Goal: Information Seeking & Learning: Compare options

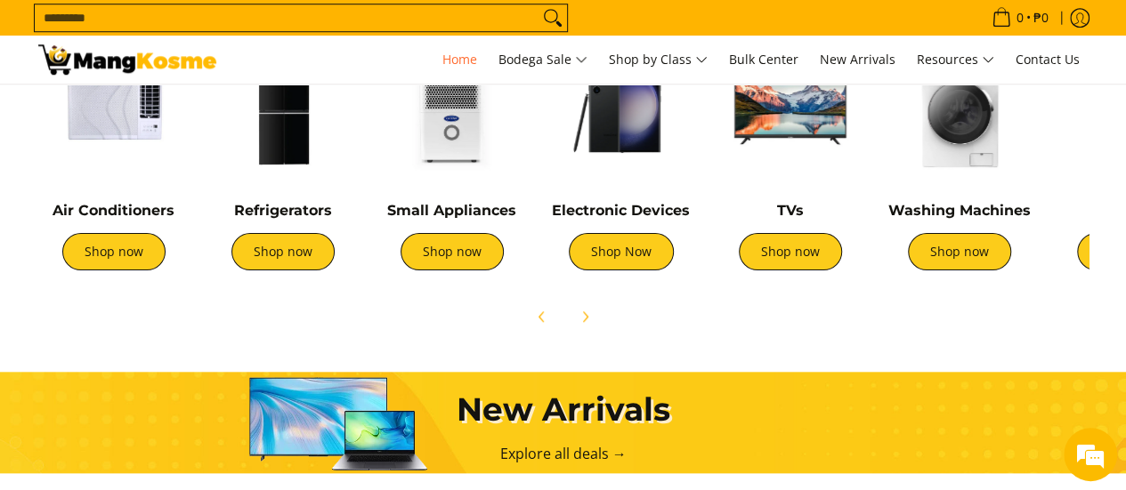
scroll to position [712, 0]
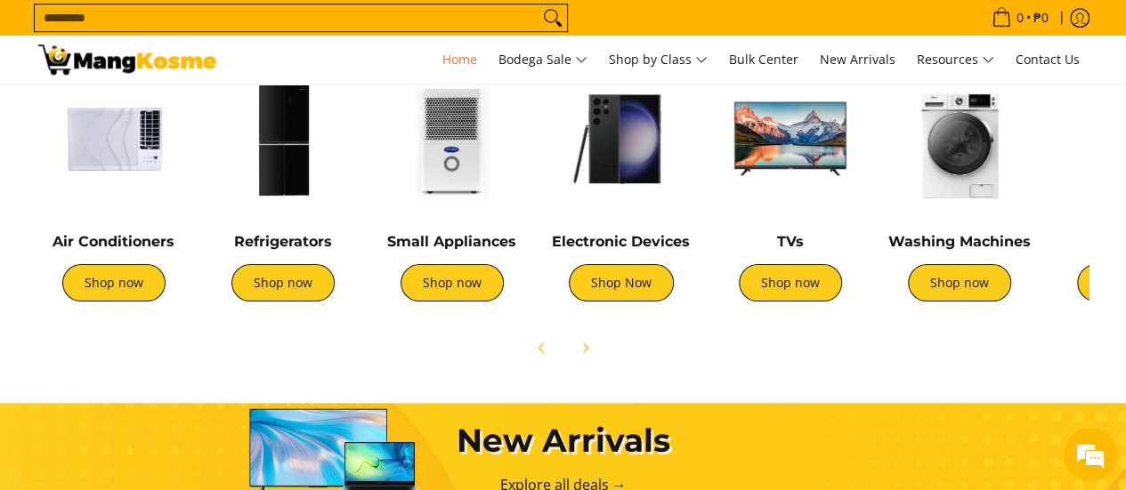
click at [118, 126] on img at bounding box center [113, 138] width 151 height 151
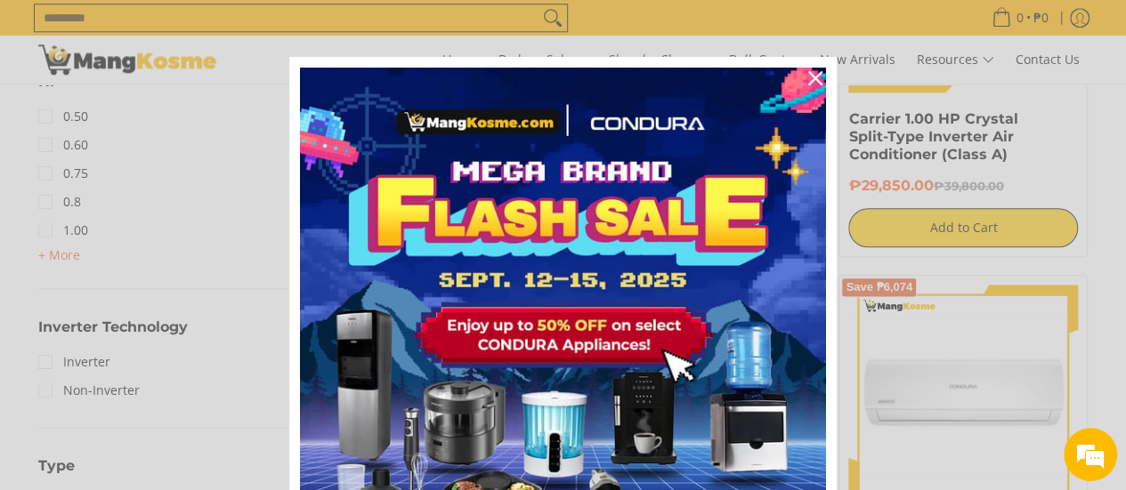
scroll to position [979, 0]
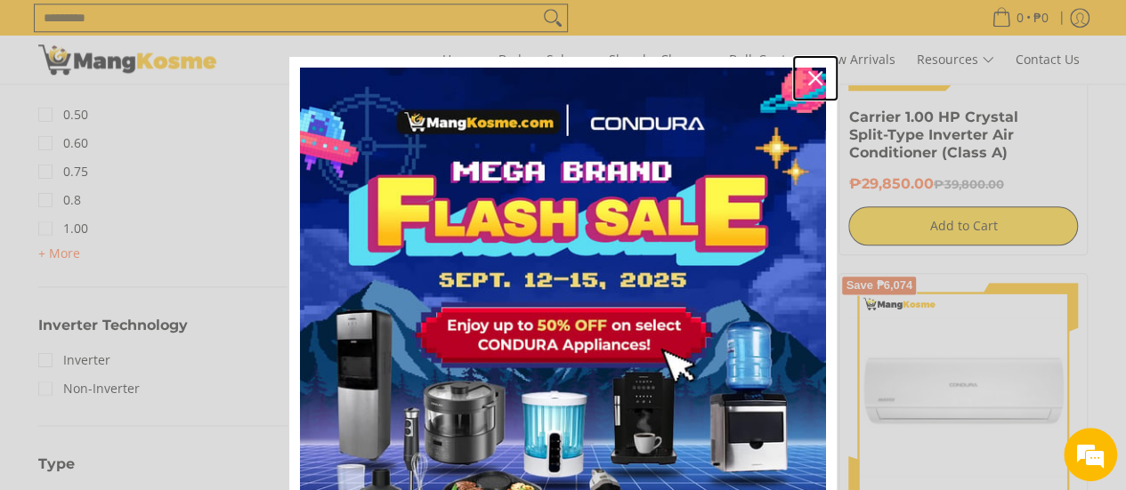
click at [801, 77] on div "Close" at bounding box center [815, 78] width 28 height 28
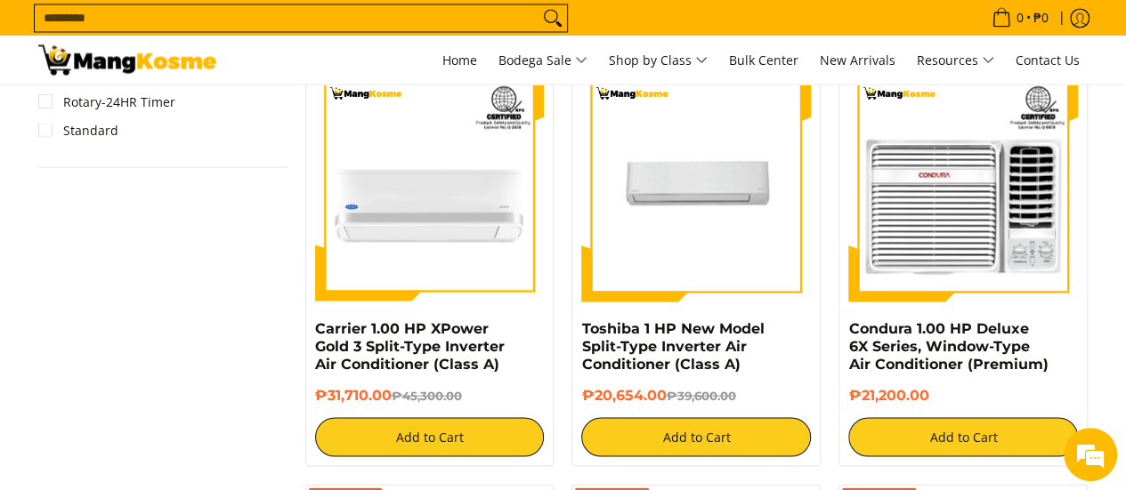
scroll to position [1602, 0]
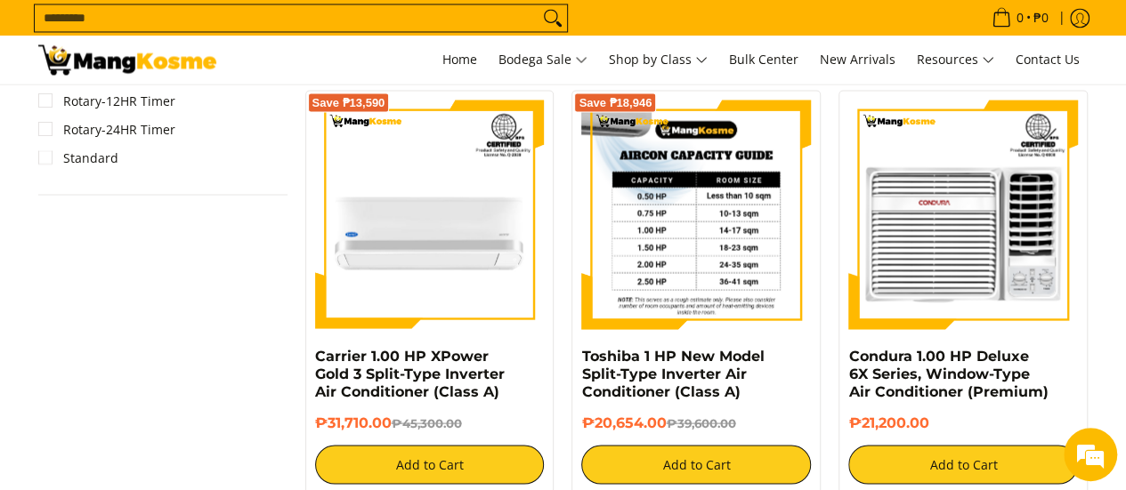
click at [662, 229] on img at bounding box center [696, 215] width 230 height 230
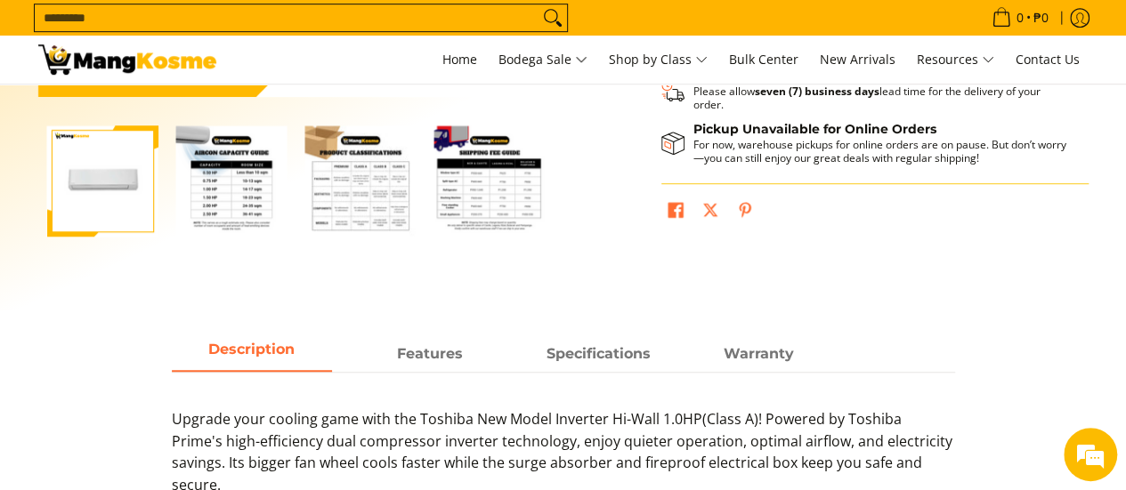
scroll to position [356, 0]
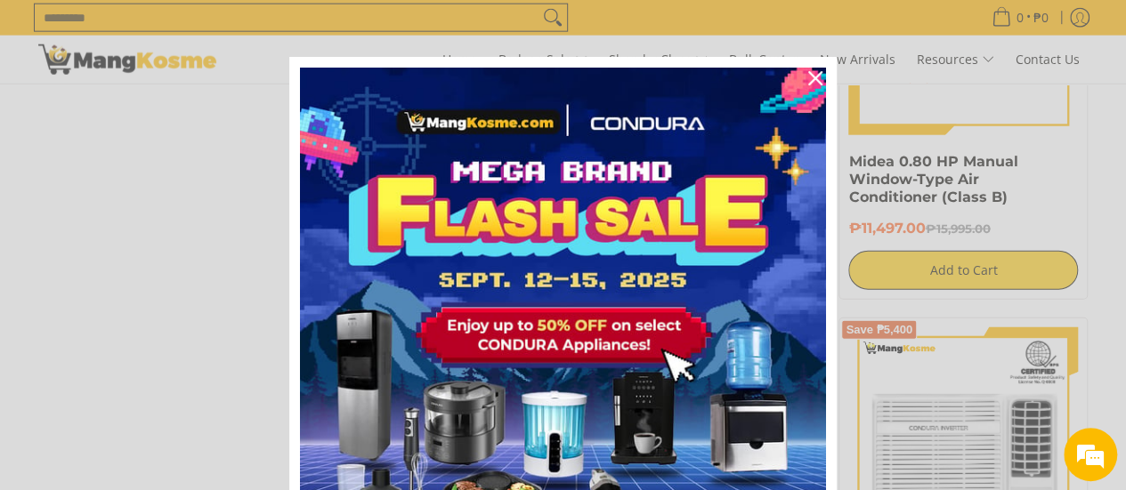
scroll to position [2225, 0]
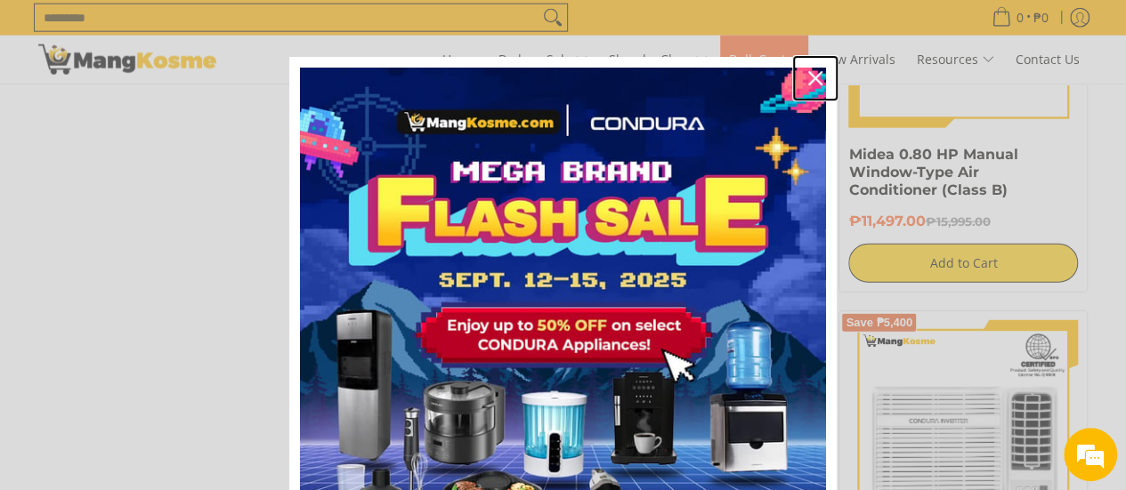
click at [808, 80] on icon "close icon" at bounding box center [815, 78] width 14 height 14
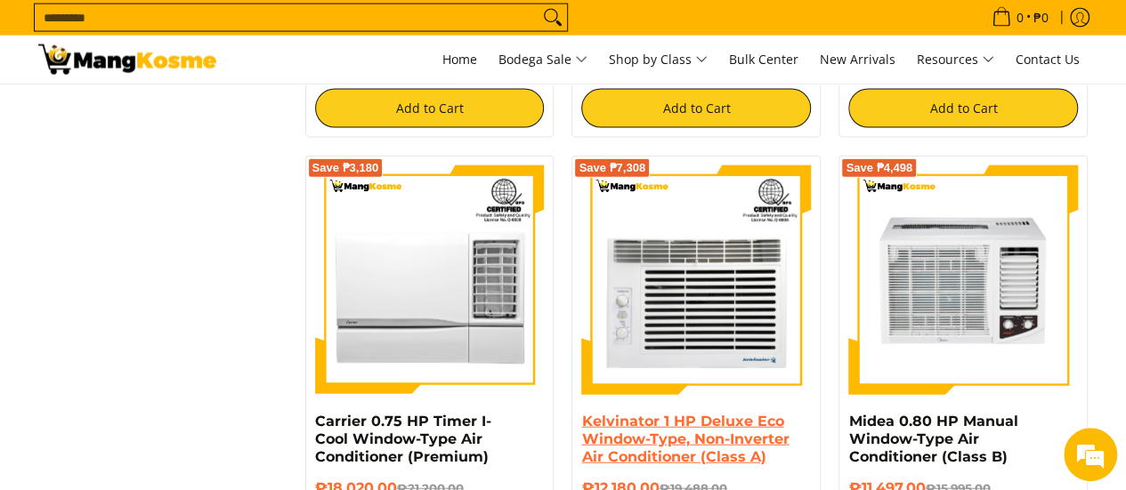
scroll to position [0, 0]
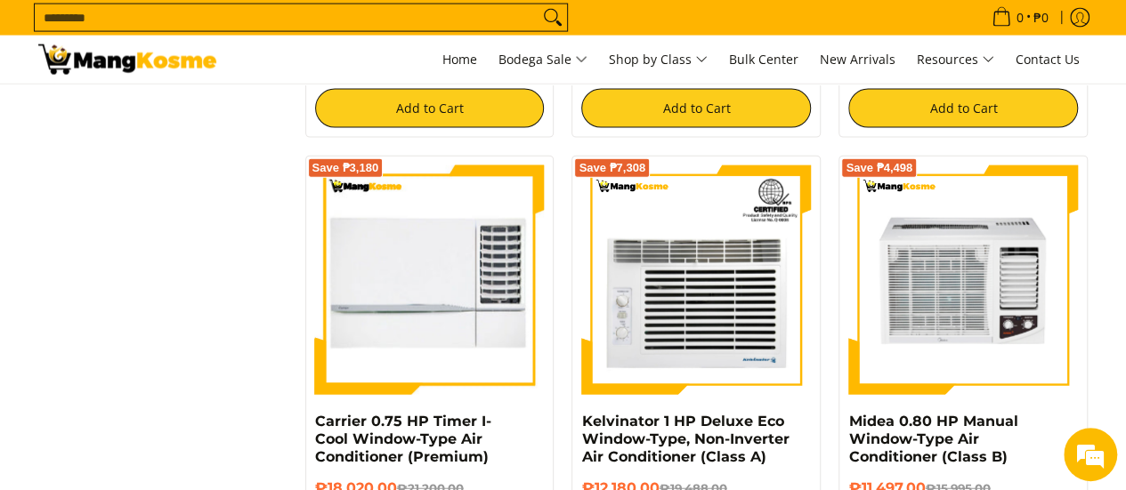
click at [454, 287] on img at bounding box center [430, 281] width 230 height 230
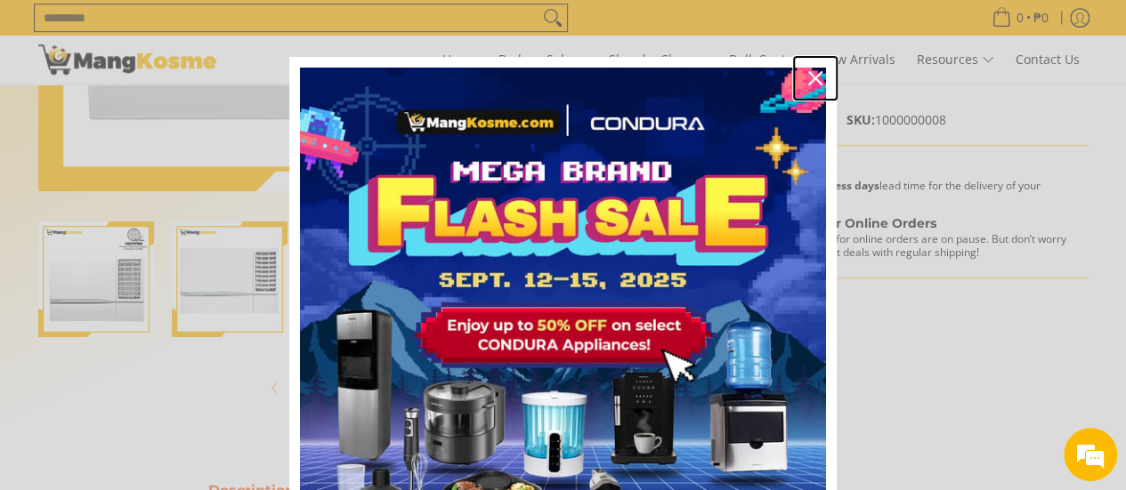
click at [810, 75] on icon "close icon" at bounding box center [815, 78] width 14 height 14
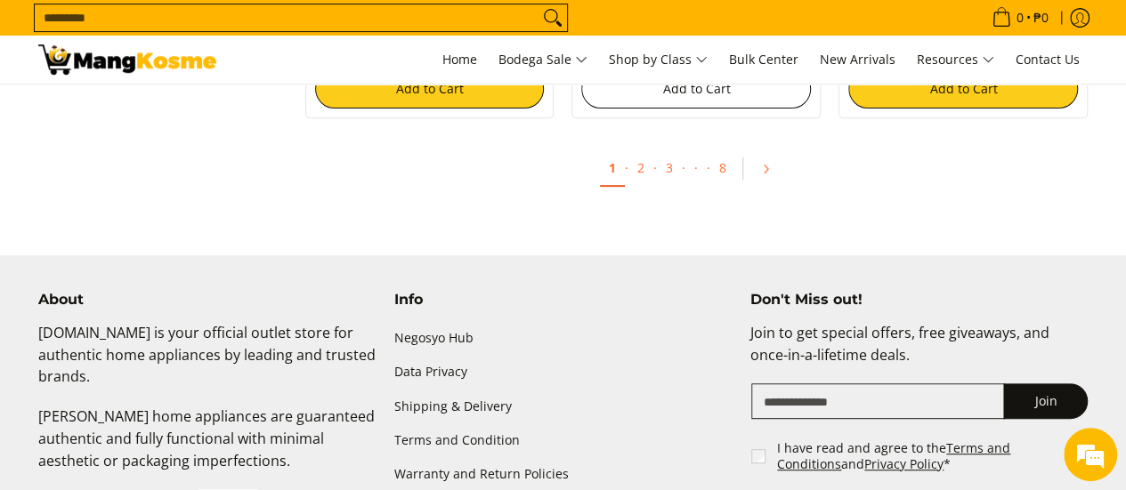
scroll to position [3559, 0]
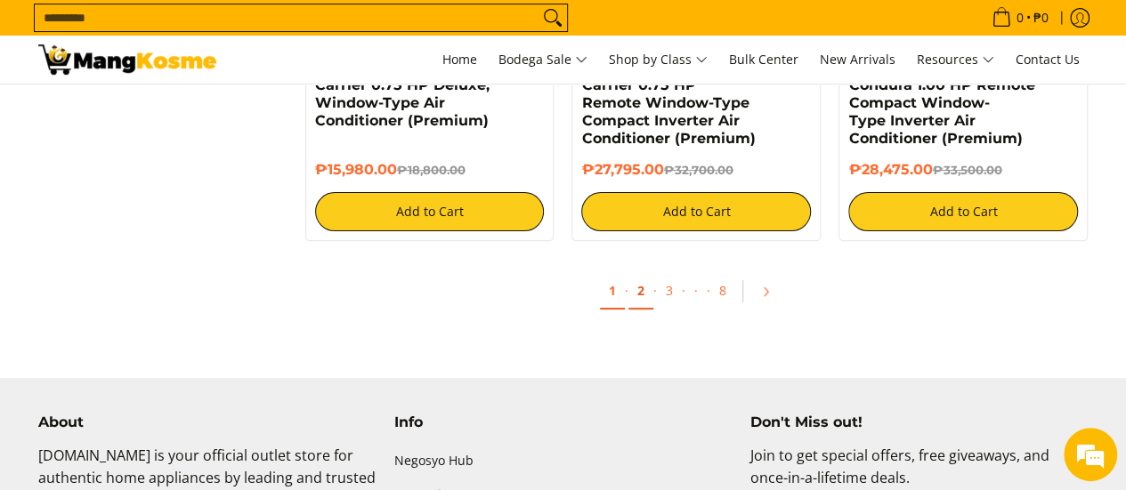
click at [645, 289] on link "2" at bounding box center [640, 291] width 25 height 36
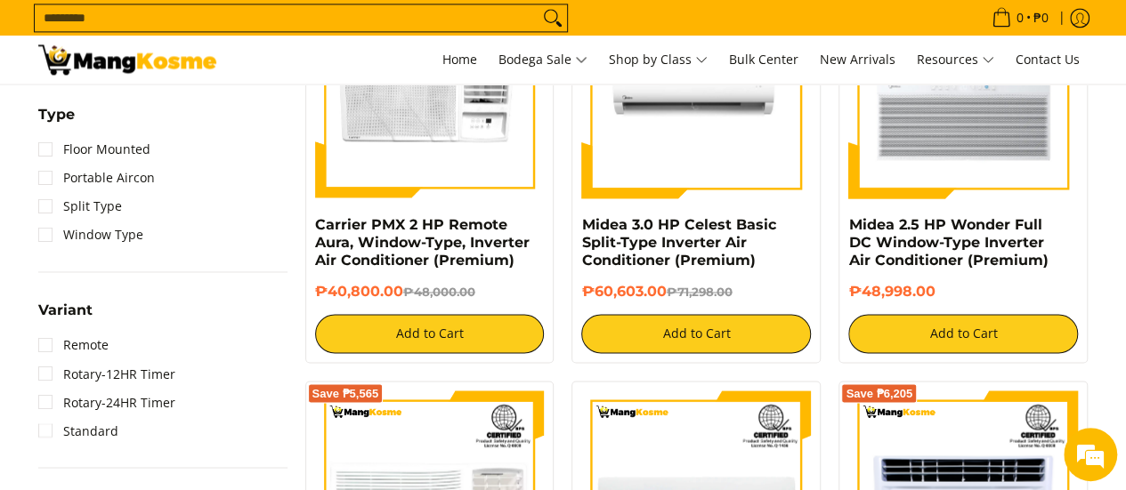
scroll to position [1157, 0]
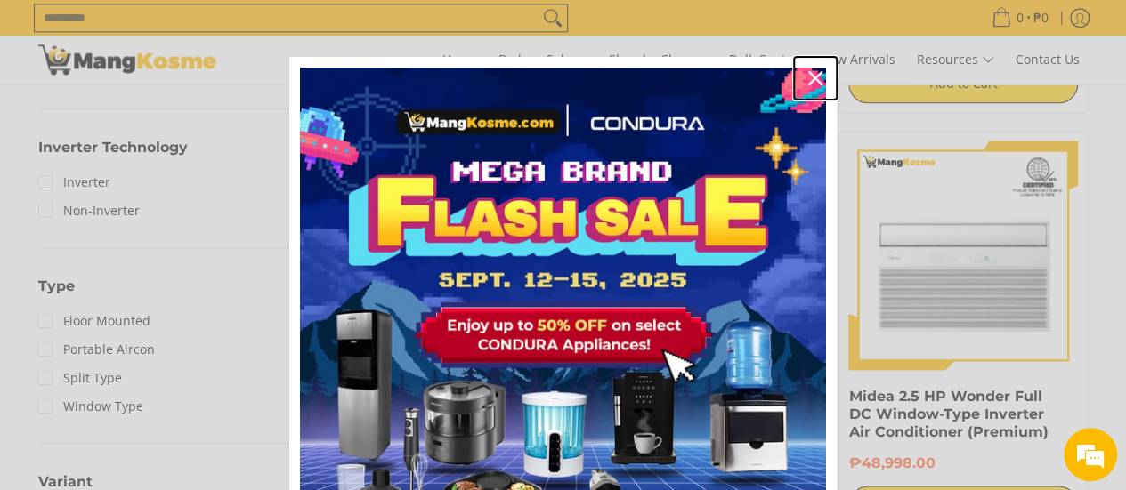
click at [808, 83] on icon "close icon" at bounding box center [815, 78] width 14 height 14
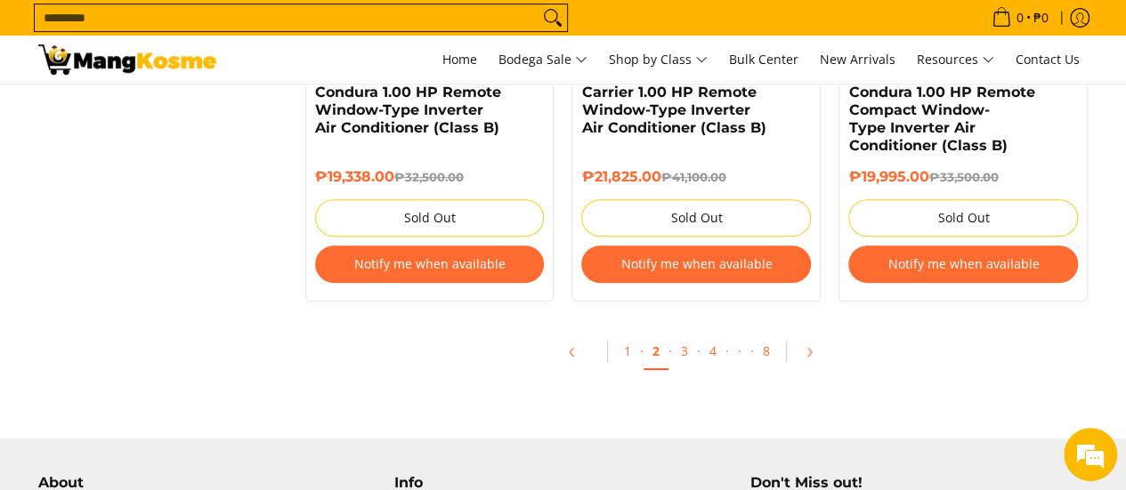
scroll to position [3648, 0]
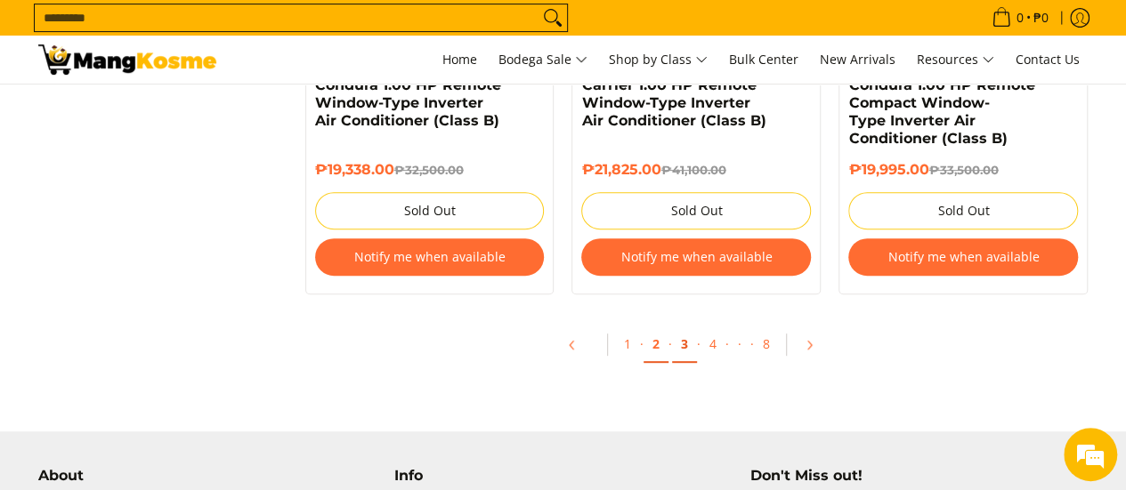
click at [681, 348] on link "3" at bounding box center [684, 345] width 25 height 36
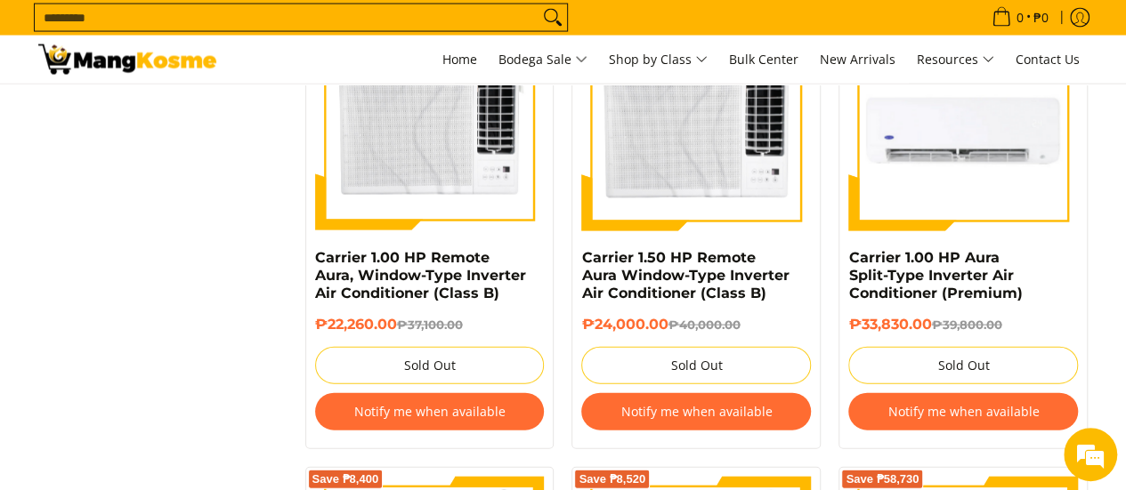
scroll to position [1869, 0]
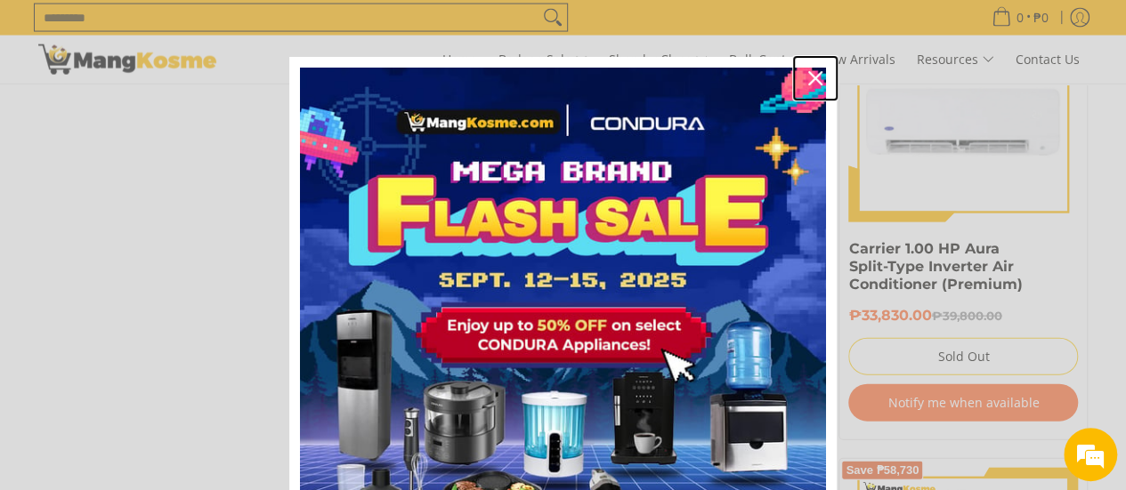
click at [808, 77] on icon "close icon" at bounding box center [815, 78] width 14 height 14
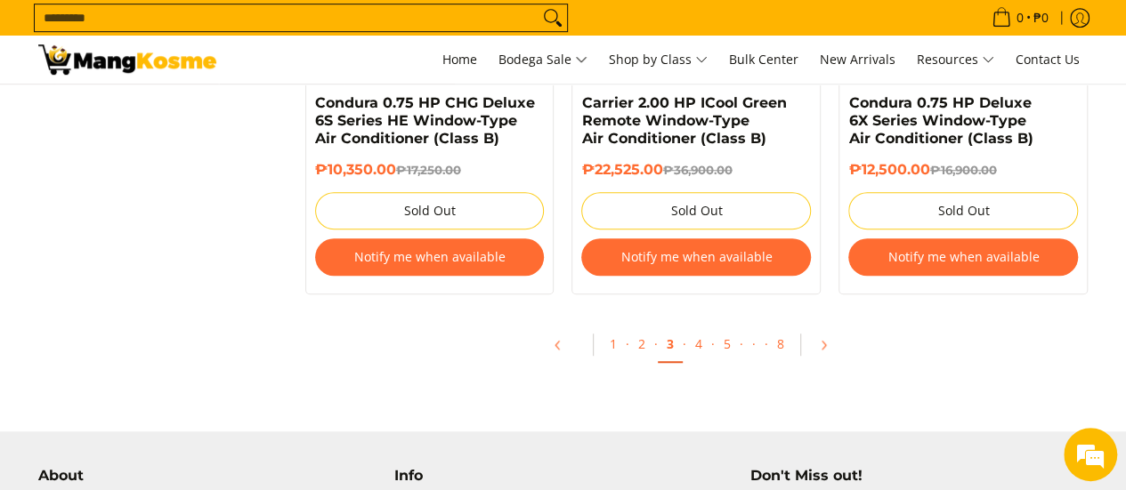
scroll to position [3915, 0]
click at [698, 351] on link "4" at bounding box center [698, 345] width 25 height 36
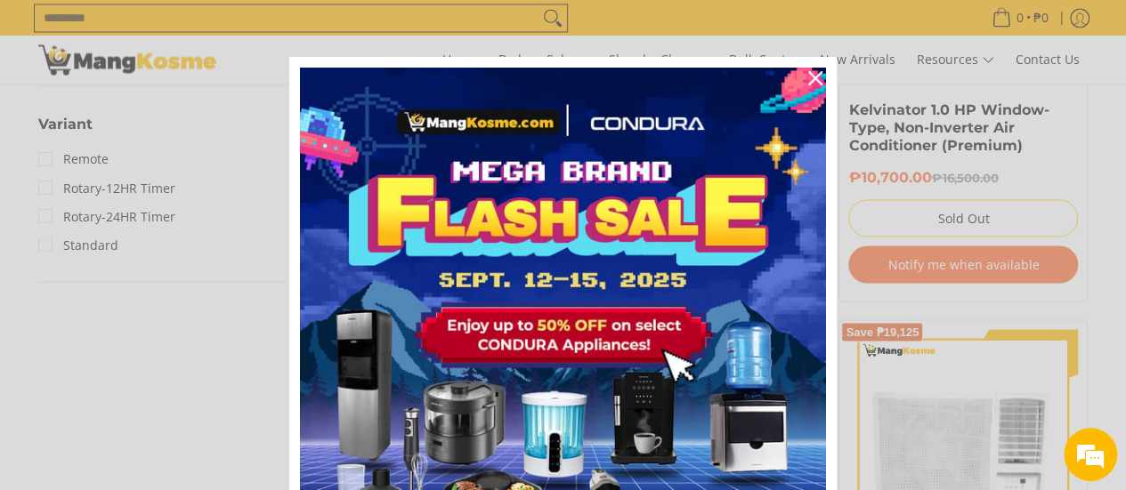
scroll to position [1513, 0]
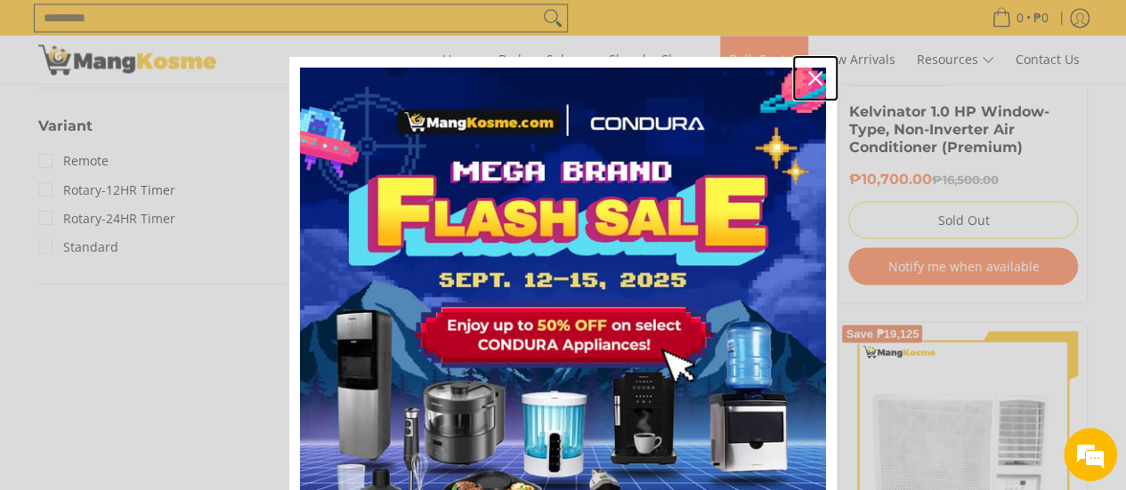
click at [812, 78] on icon "close icon" at bounding box center [815, 78] width 14 height 14
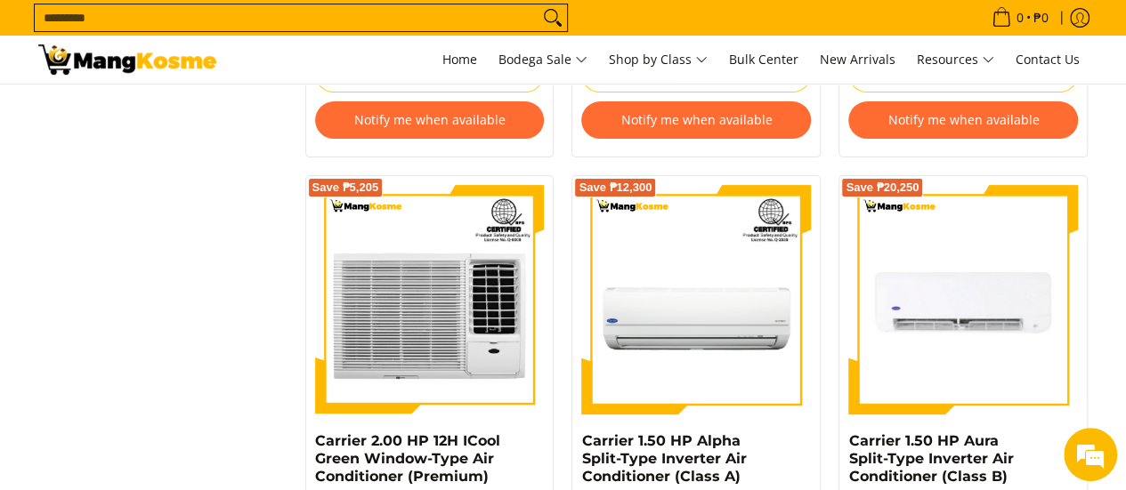
scroll to position [3648, 0]
